Goal: Find contact information: Find contact information

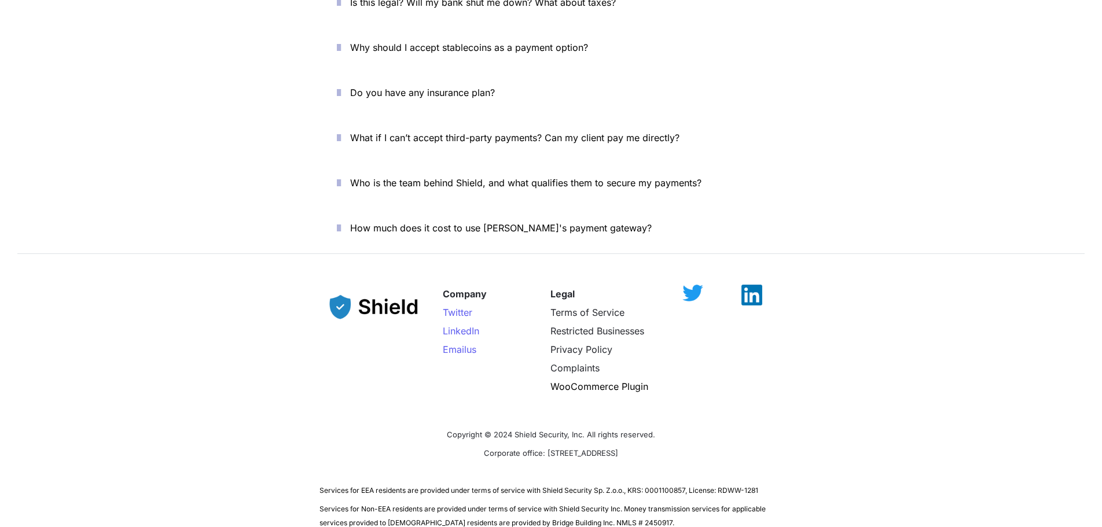
scroll to position [4166, 0]
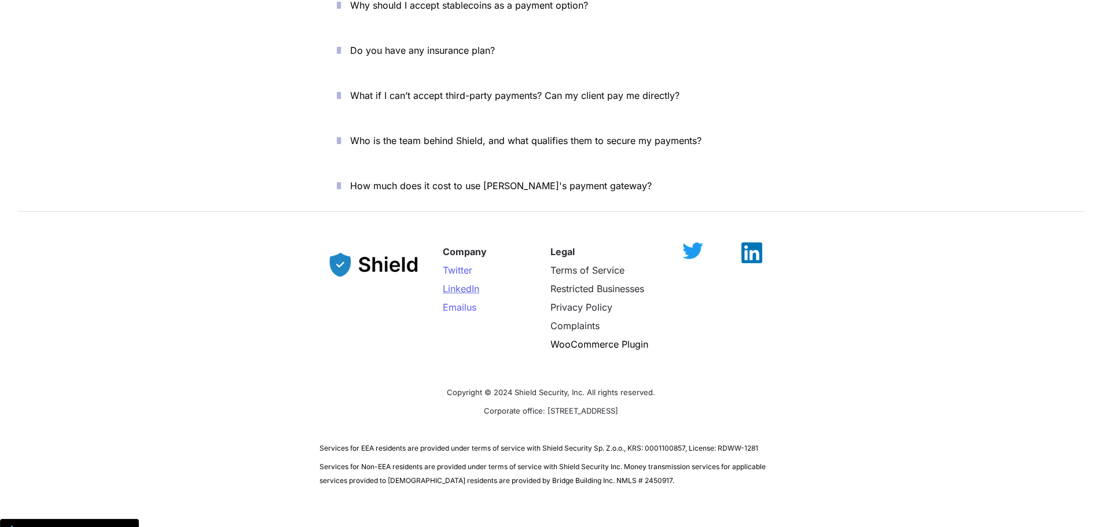
click at [450, 283] on span "LinkedIn" at bounding box center [461, 289] width 36 height 12
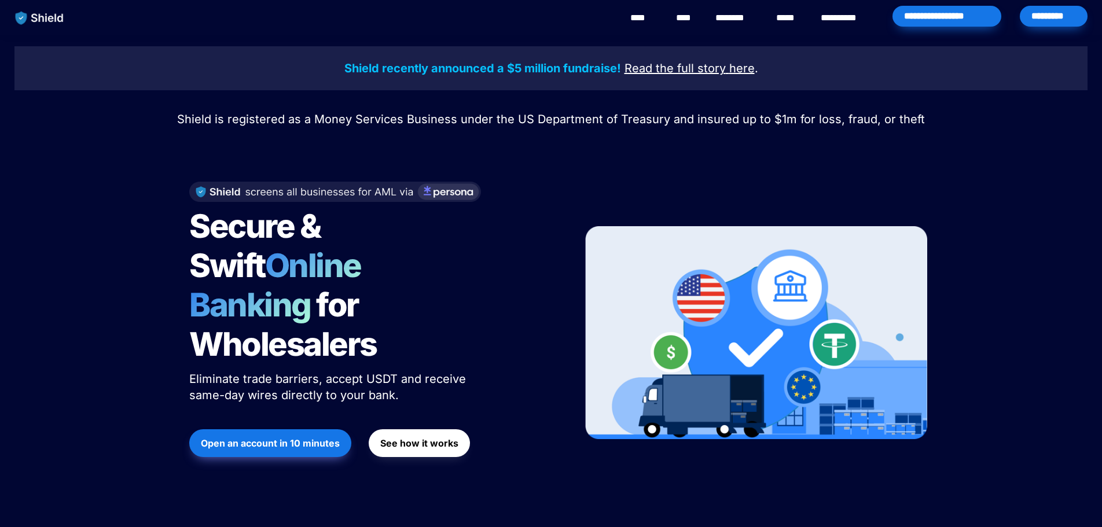
click at [879, 14] on div "*********" at bounding box center [1054, 16] width 68 height 21
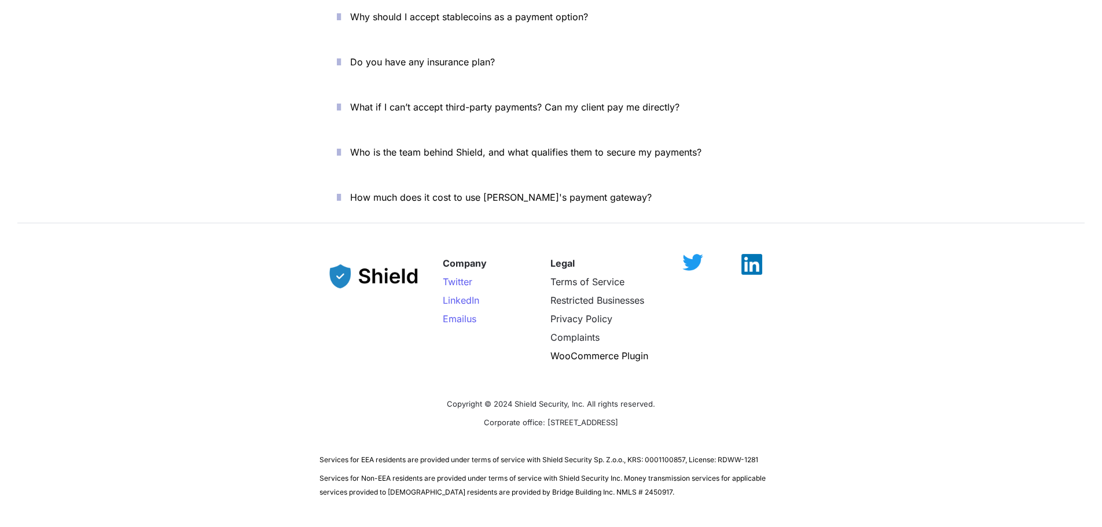
scroll to position [4166, 0]
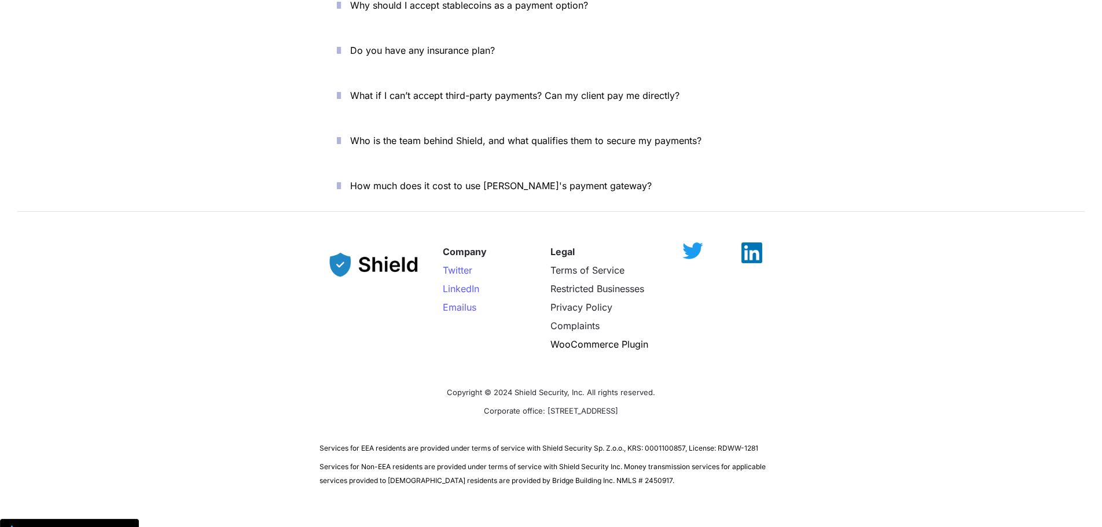
click at [517, 388] on span "Copyright © 2024 Shield Security, Inc. All rights reserved." at bounding box center [551, 392] width 208 height 9
click at [515, 388] on span "Copyright © 2024 Shield Security, Inc. All rights reserved." at bounding box center [551, 392] width 208 height 9
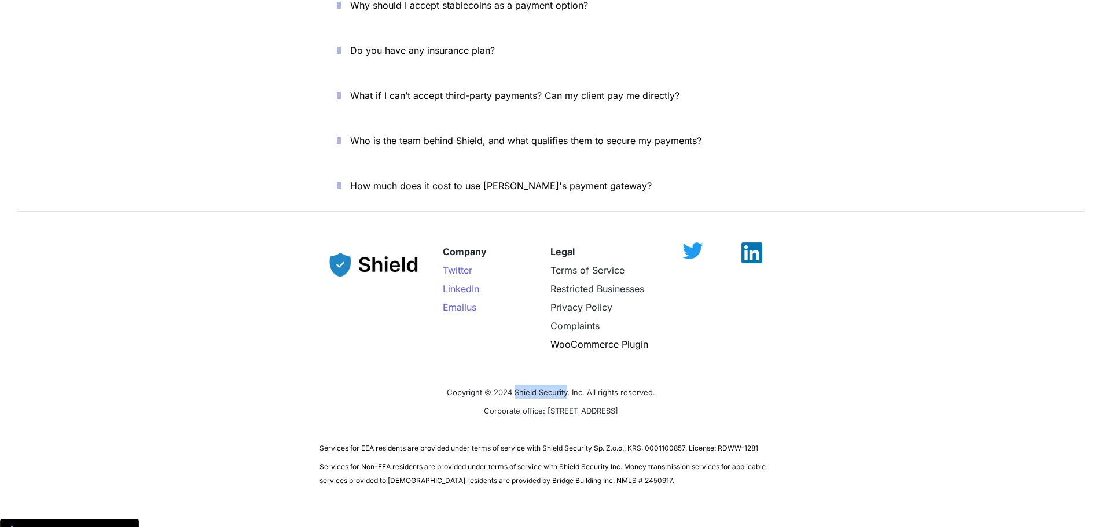
drag, startPoint x: 515, startPoint y: 358, endPoint x: 566, endPoint y: 358, distance: 51.5
click at [566, 388] on span "Copyright © 2024 Shield Security, Inc. All rights reserved." at bounding box center [551, 392] width 208 height 9
copy span "Shield Security"
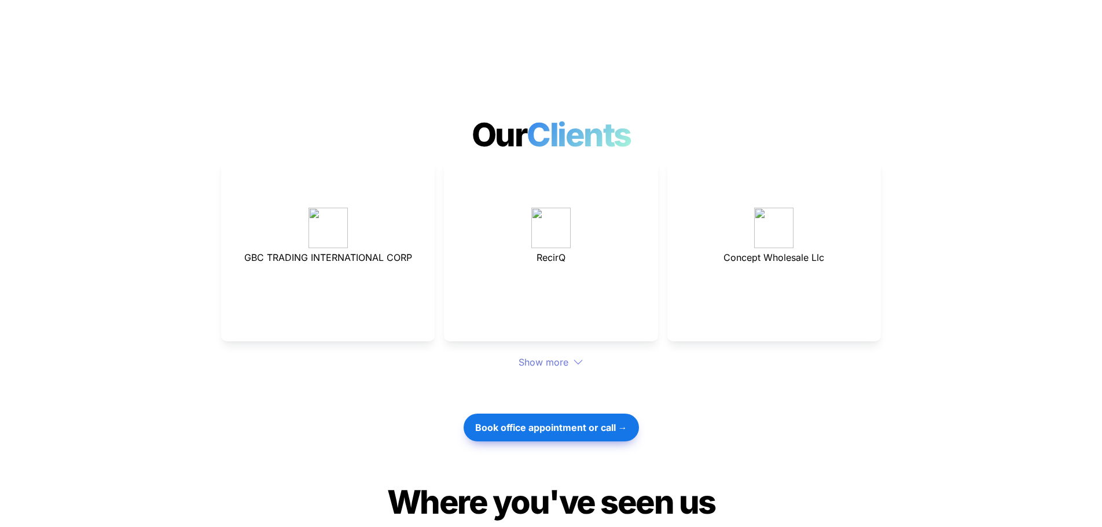
scroll to position [3083, 0]
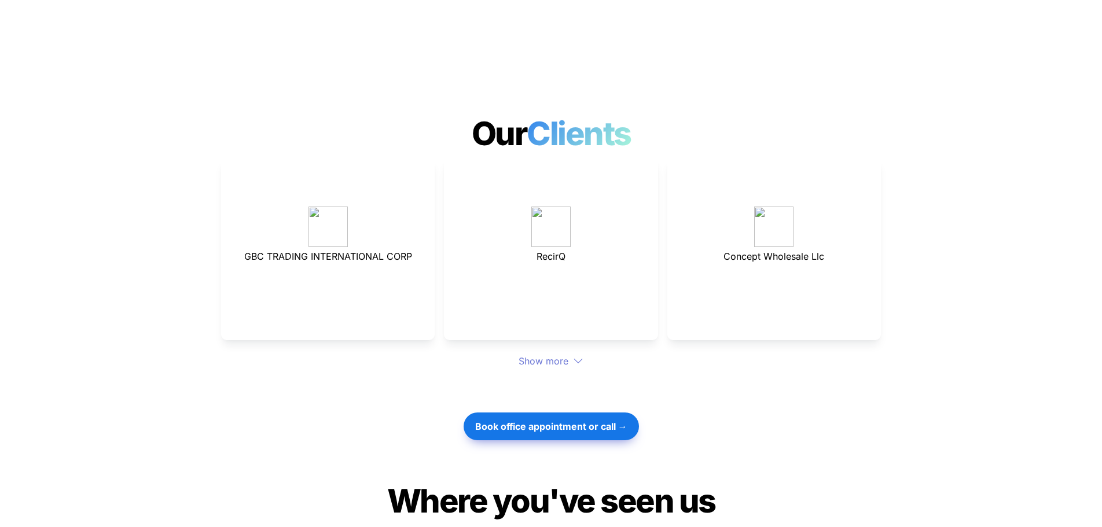
click at [587, 354] on div "Show more" at bounding box center [551, 361] width 660 height 14
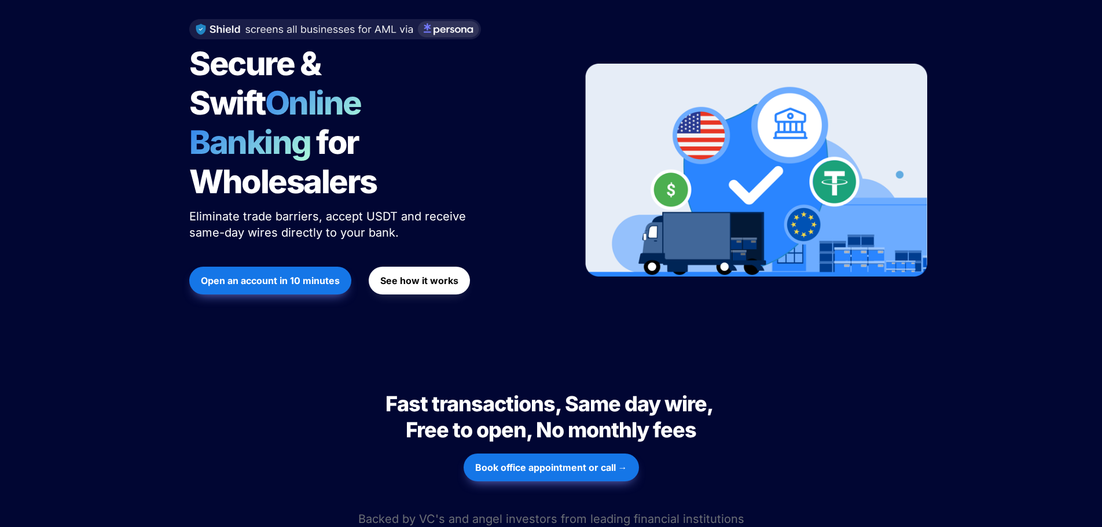
scroll to position [0, 0]
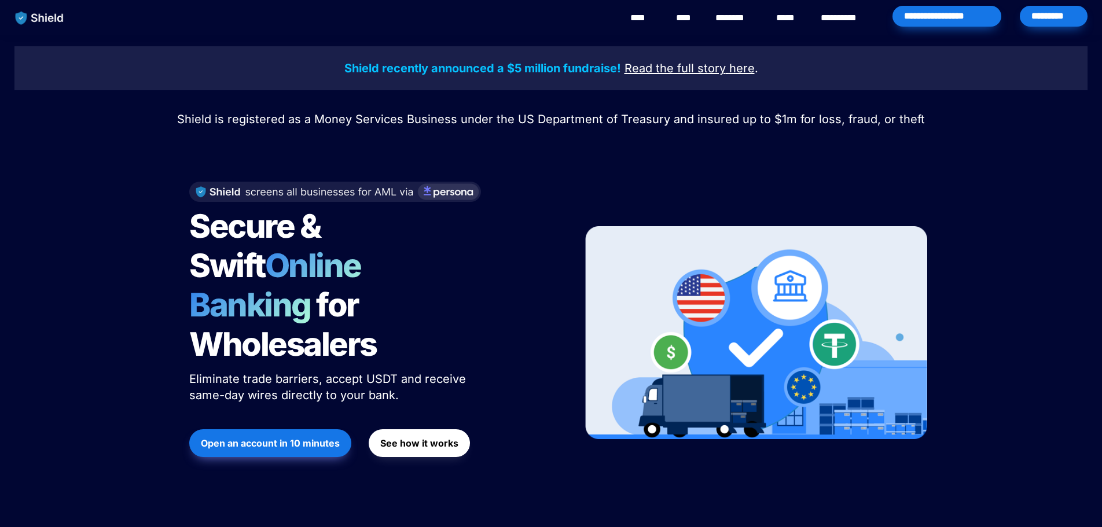
click at [41, 19] on img "main navigation" at bounding box center [40, 18] width 60 height 24
click at [418, 438] on strong "See how it works" at bounding box center [419, 444] width 78 height 12
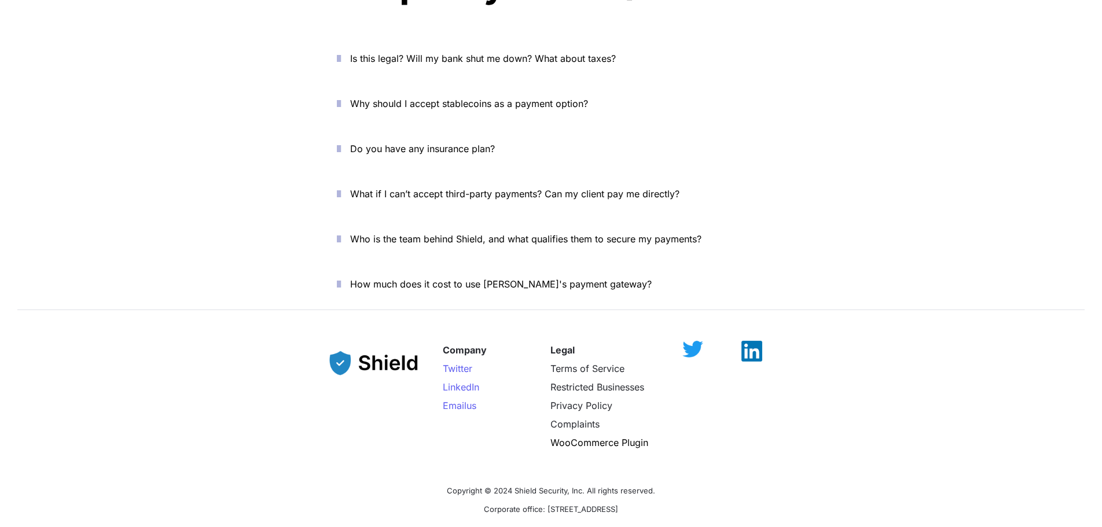
scroll to position [4166, 0]
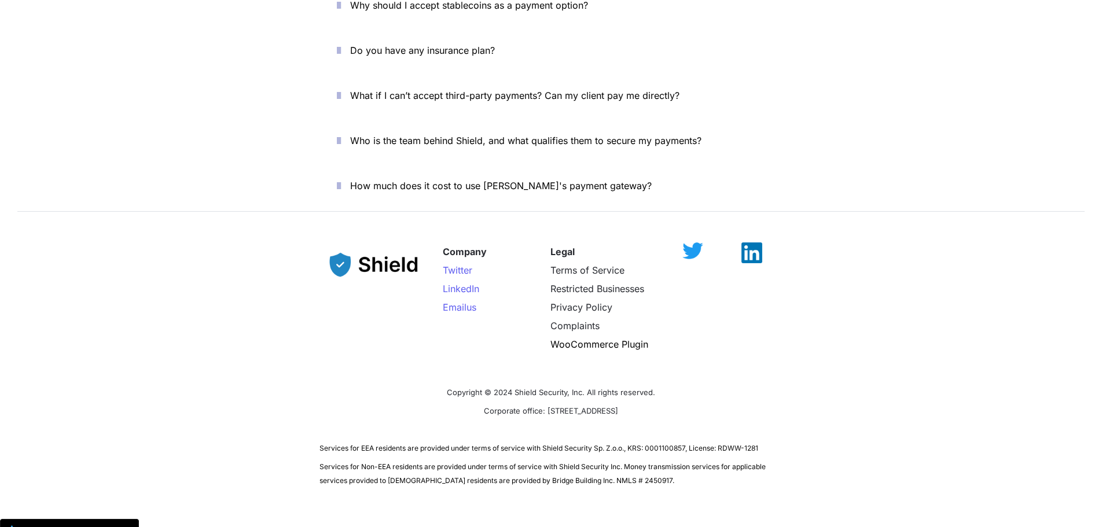
drag, startPoint x: 519, startPoint y: 374, endPoint x: 657, endPoint y: 379, distance: 138.4
click at [657, 401] on p "Corporate office: [STREET_ADDRESS]" at bounding box center [551, 410] width 463 height 19
copy span "2608 NW 72nd Ave, Miami, FL 33122"
click at [464, 302] on span "Email" at bounding box center [455, 308] width 24 height 12
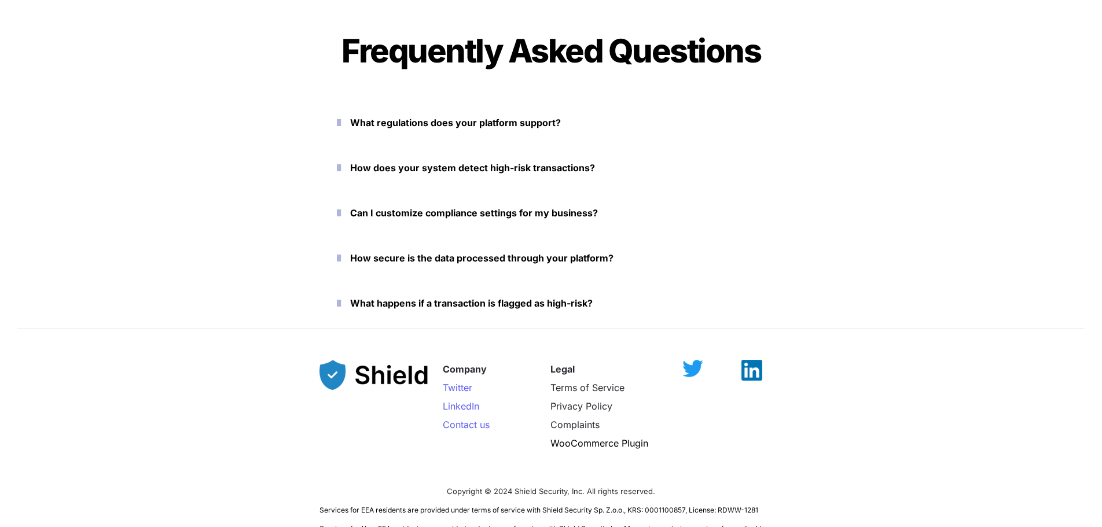
scroll to position [5236, 0]
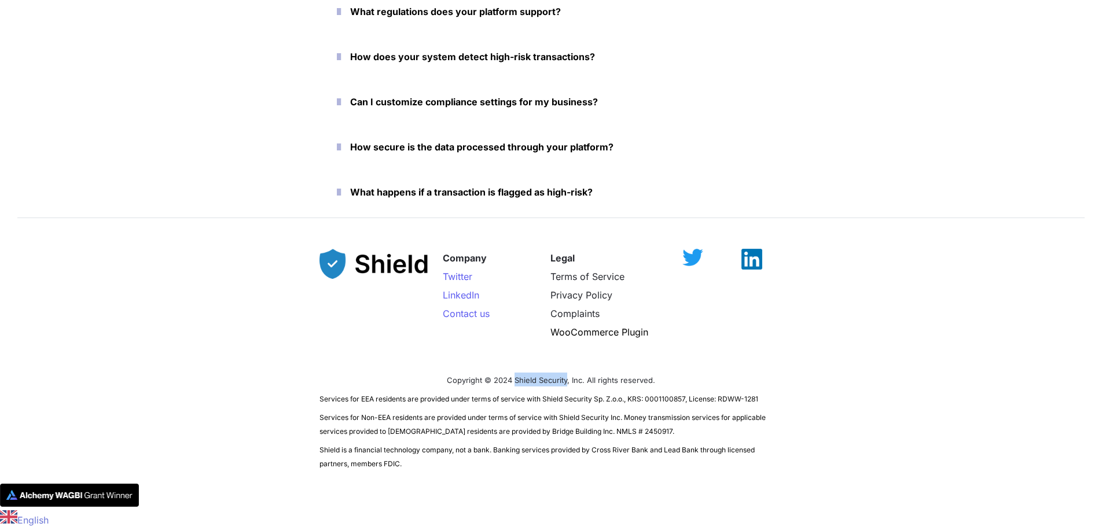
drag, startPoint x: 516, startPoint y: 378, endPoint x: 567, endPoint y: 377, distance: 50.4
click at [567, 377] on span "Copyright © 2024 Shield Security, Inc. All rights reserved." at bounding box center [551, 380] width 208 height 9
copy span "Shield Security"
